Goal: Use online tool/utility

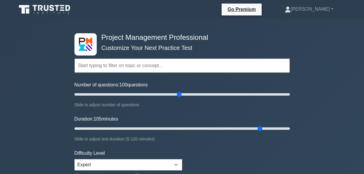
select select "expert"
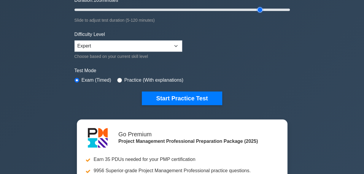
scroll to position [59, 0]
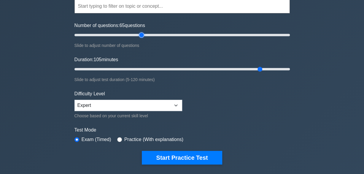
click at [142, 35] on input "Number of questions: 65 questions" at bounding box center [183, 34] width 216 height 7
type input "60"
click at [136, 36] on input "Number of questions: 60 questions" at bounding box center [183, 34] width 216 height 7
click at [164, 69] on input "Duration: 55 minutes" at bounding box center [183, 69] width 216 height 7
click at [176, 69] on input "Duration: 55 minutes" at bounding box center [183, 69] width 216 height 7
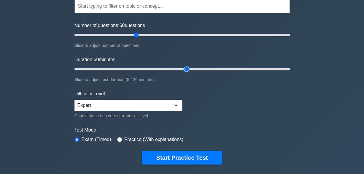
click at [183, 68] on input "Duration: 60 minutes" at bounding box center [183, 69] width 216 height 7
click at [195, 68] on input "Duration: 70 minutes" at bounding box center [183, 69] width 216 height 7
click at [200, 68] on input "Duration: 70 minutes" at bounding box center [183, 69] width 216 height 7
click at [199, 69] on input "Duration: 70 minutes" at bounding box center [183, 69] width 216 height 7
click at [200, 68] on input "Duration: 70 minutes" at bounding box center [183, 69] width 216 height 7
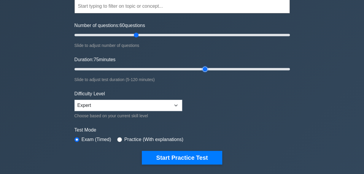
type input "75"
click at [204, 69] on input "Duration: 75 minutes" at bounding box center [183, 69] width 216 height 7
